Goal: Task Accomplishment & Management: Manage account settings

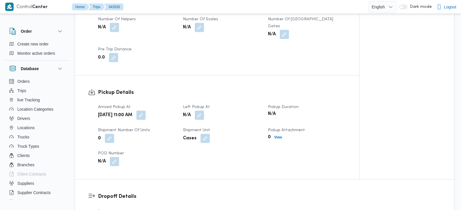
scroll to position [322, 0]
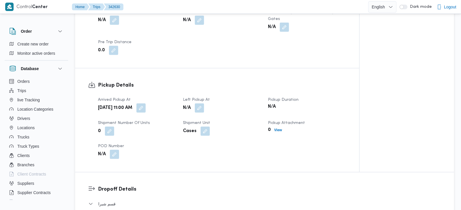
click at [194, 103] on span at bounding box center [198, 107] width 12 height 9
click at [198, 103] on button "button" at bounding box center [199, 107] width 9 height 9
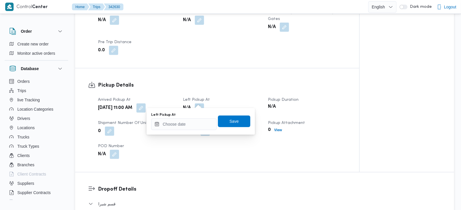
click at [195, 117] on div "Left Pickup At" at bounding box center [184, 120] width 66 height 17
click at [207, 122] on input "Left Pickup At" at bounding box center [184, 124] width 66 height 12
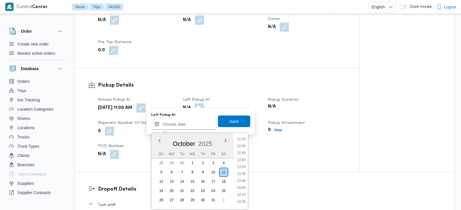
scroll to position [307, 0]
drag, startPoint x: 244, startPoint y: 157, endPoint x: 241, endPoint y: 147, distance: 10.1
click at [244, 157] on li "11:45" at bounding box center [241, 159] width 13 height 6
type input "[DATE] 11:45"
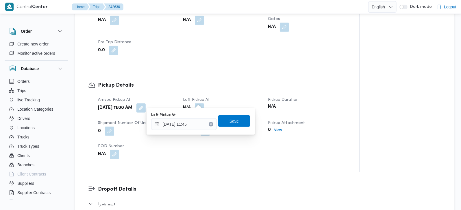
click at [231, 119] on span "Save" at bounding box center [234, 120] width 9 height 7
